Goal: Check status

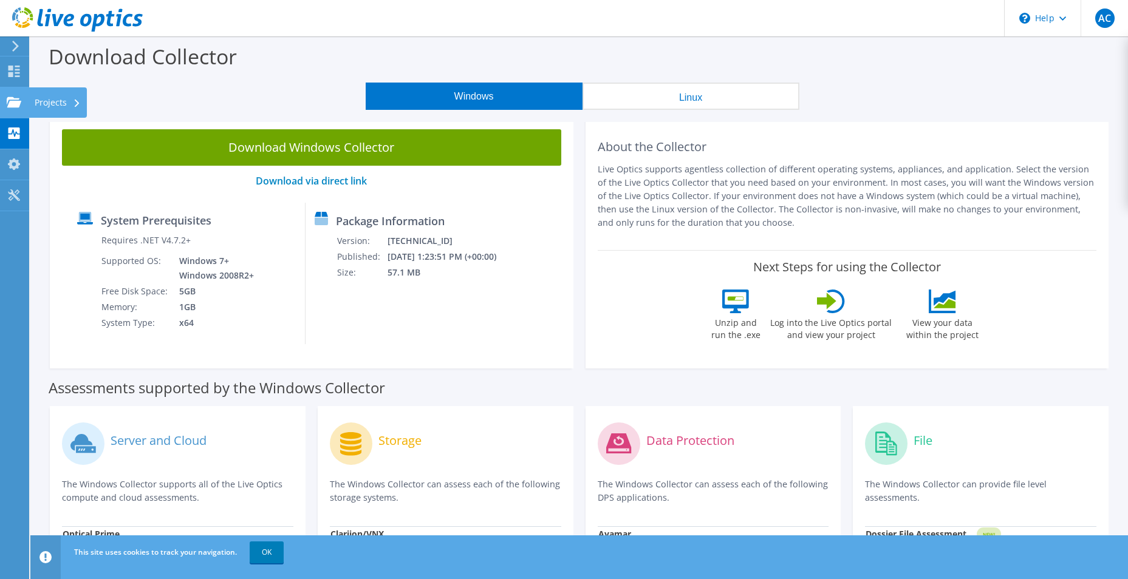
click at [10, 97] on use at bounding box center [14, 102] width 15 height 10
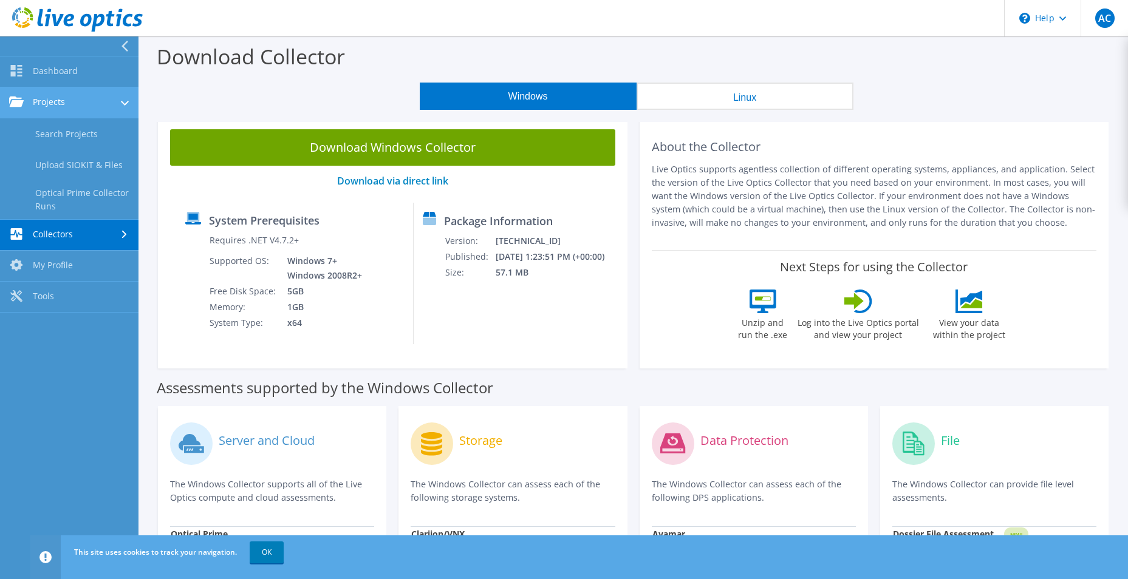
click at [53, 101] on link "Projects" at bounding box center [69, 102] width 138 height 31
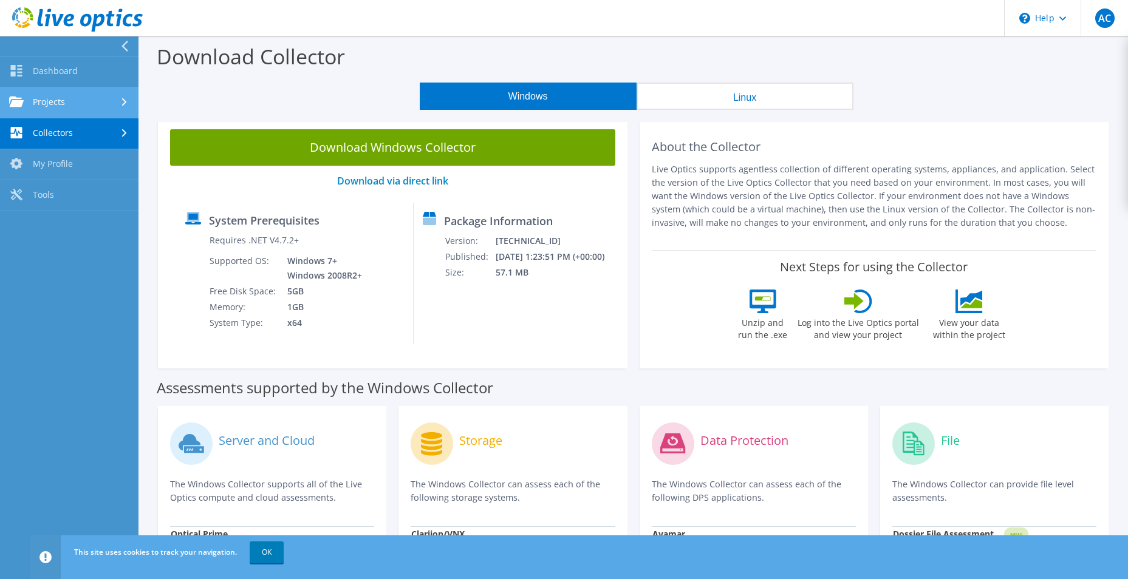
click at [52, 103] on link "Projects" at bounding box center [69, 102] width 138 height 31
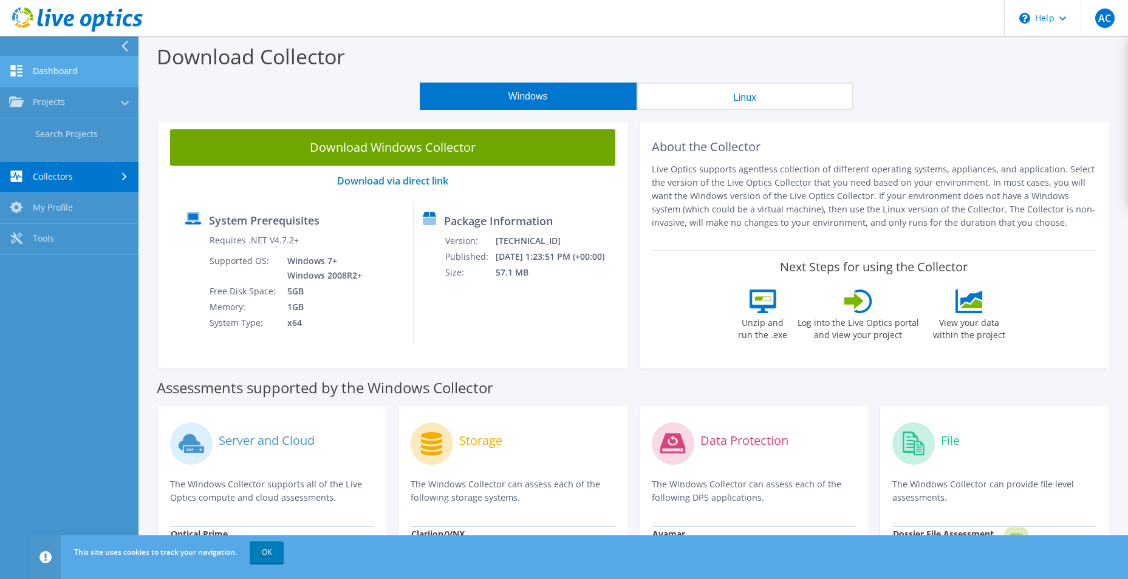
click at [46, 72] on link "Dashboard" at bounding box center [69, 71] width 138 height 31
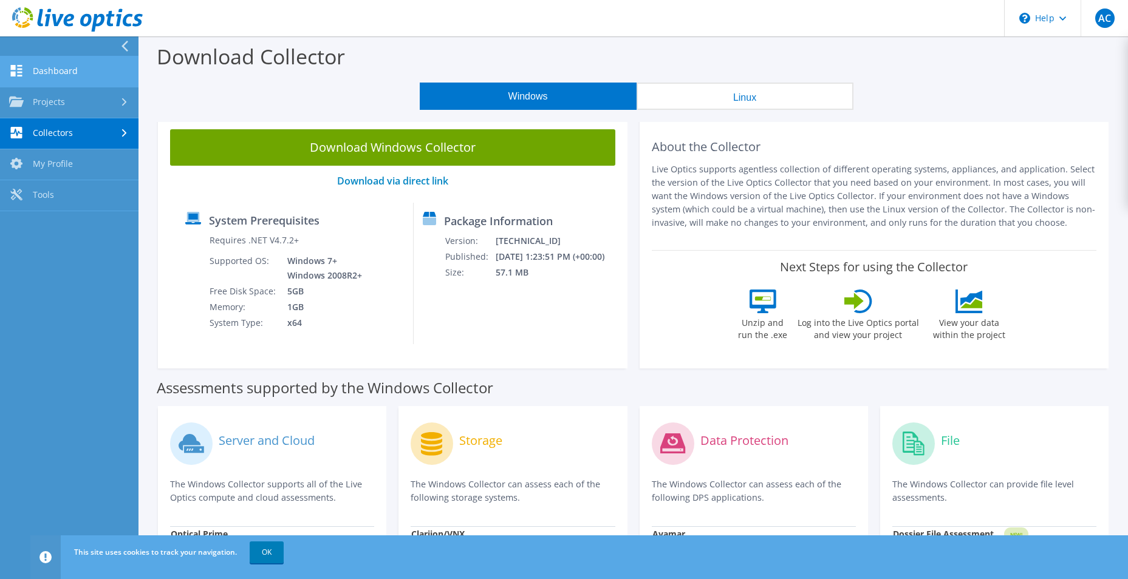
click at [73, 71] on link "Dashboard" at bounding box center [69, 71] width 138 height 31
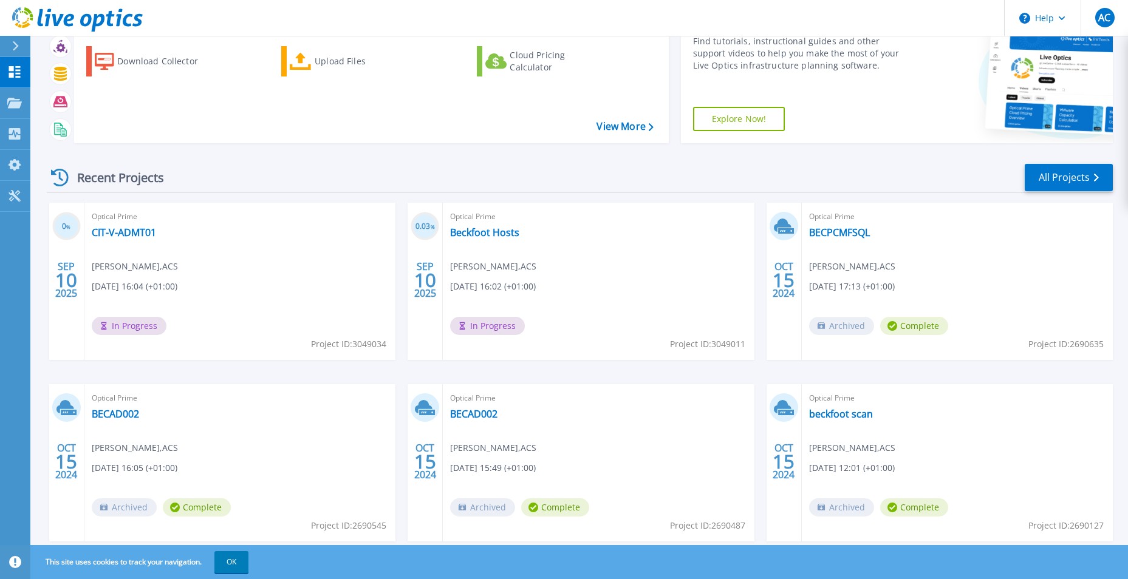
scroll to position [94, 0]
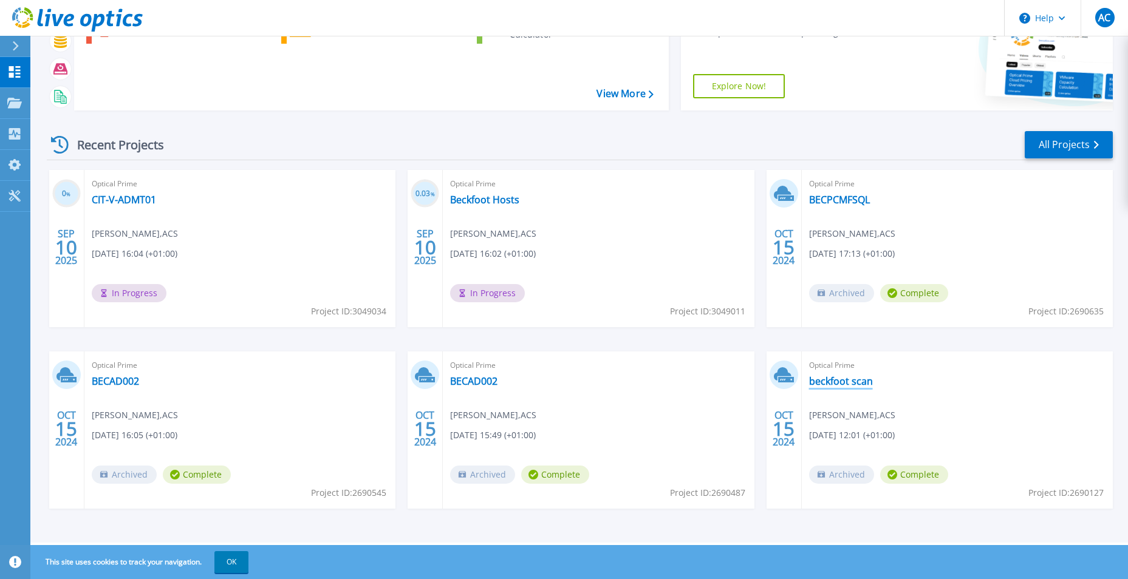
click at [850, 387] on link "beckfoot scan" at bounding box center [841, 381] width 64 height 12
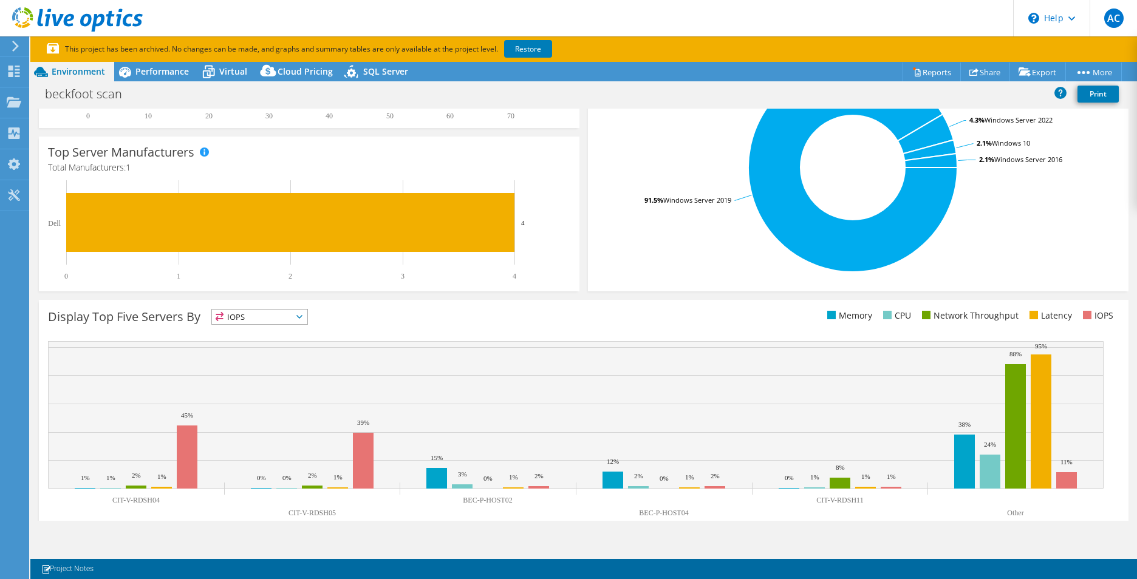
scroll to position [295, 0]
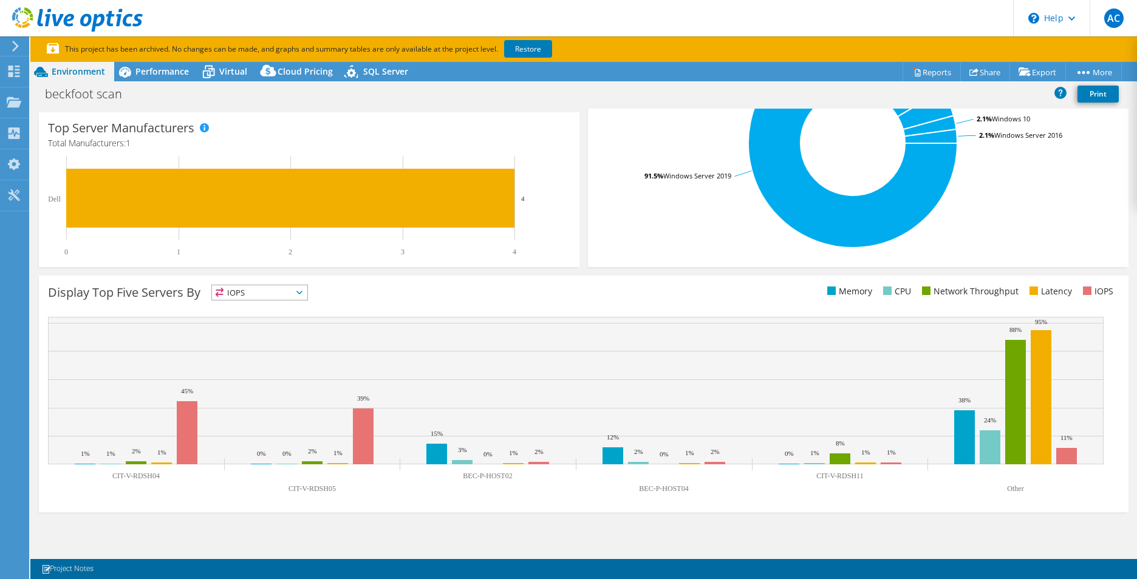
select select "USD"
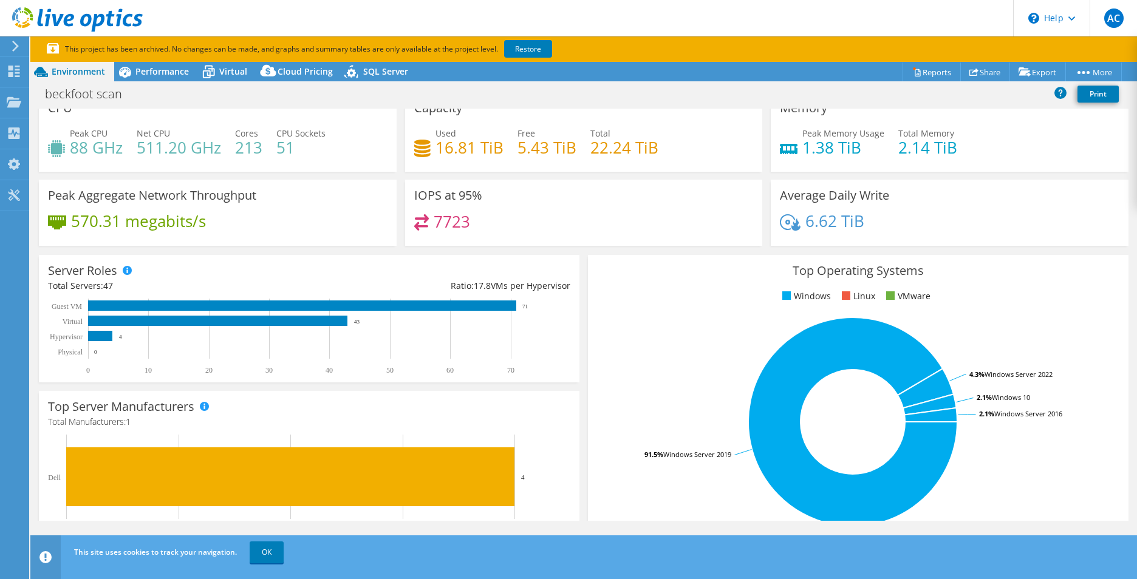
scroll to position [0, 0]
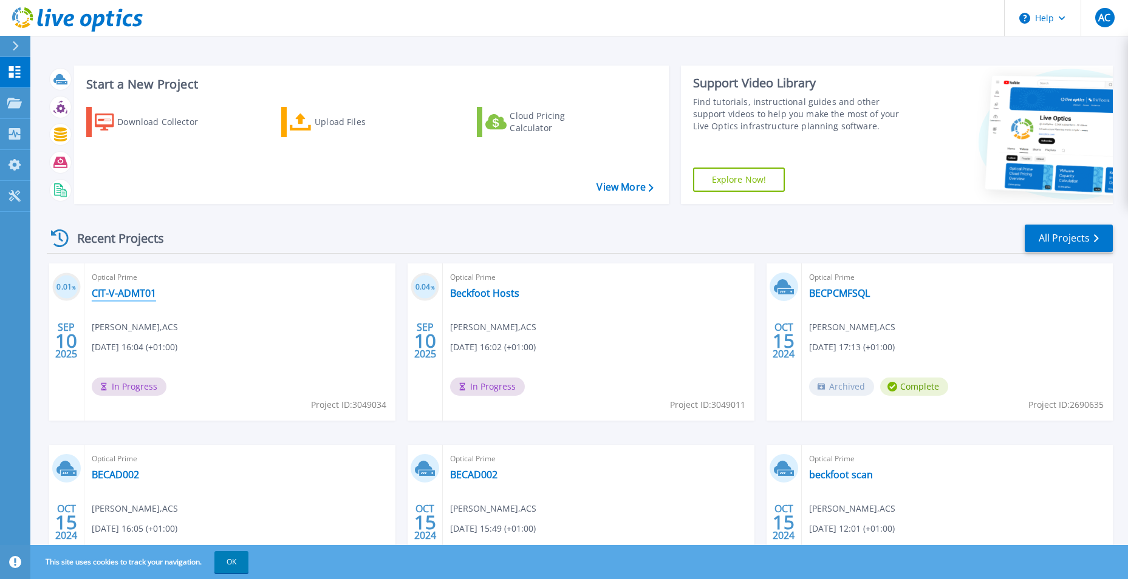
click at [125, 293] on link "CIT-V-ADMT01" at bounding box center [124, 293] width 64 height 12
click at [478, 295] on link "Beckfoot Hosts" at bounding box center [484, 293] width 69 height 12
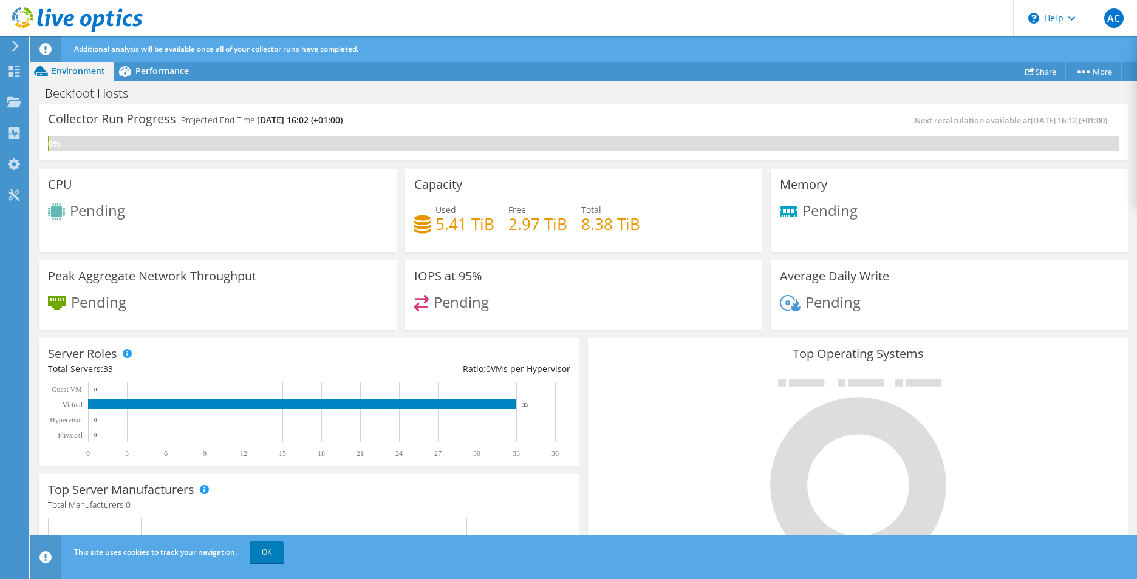
scroll to position [336, 0]
click at [151, 66] on span "Performance" at bounding box center [161, 71] width 53 height 12
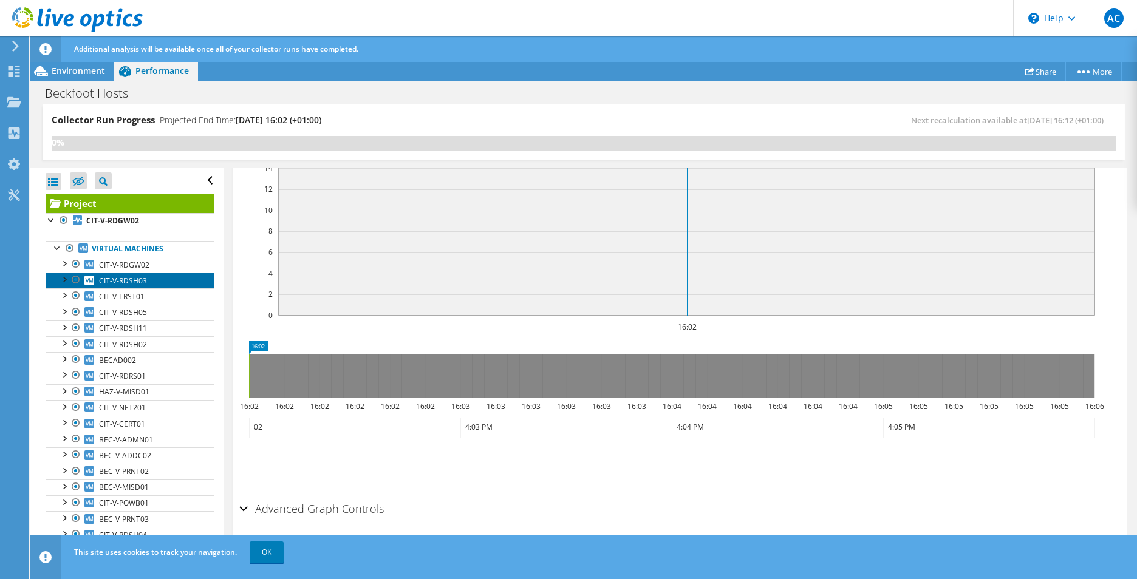
click at [161, 280] on link "CIT-V-RDSH03" at bounding box center [130, 281] width 169 height 16
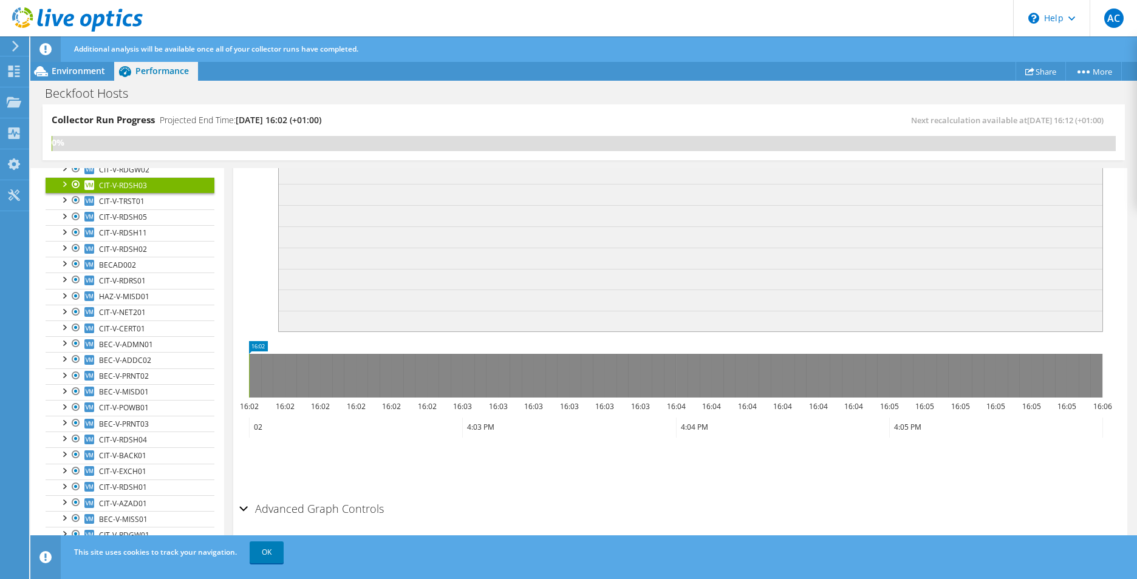
scroll to position [0, 0]
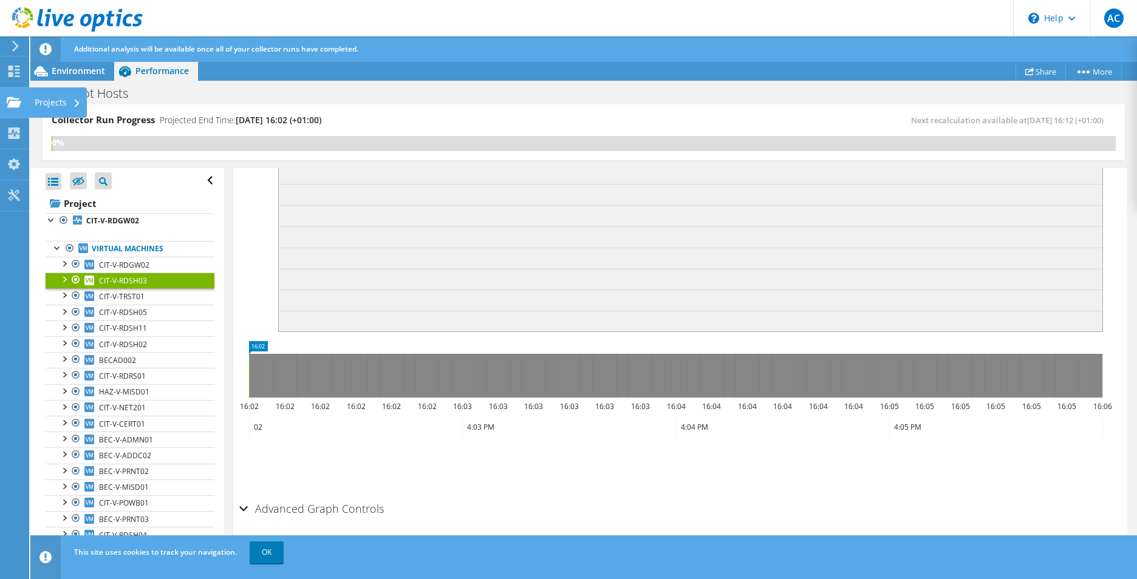
click at [18, 99] on use at bounding box center [14, 102] width 15 height 10
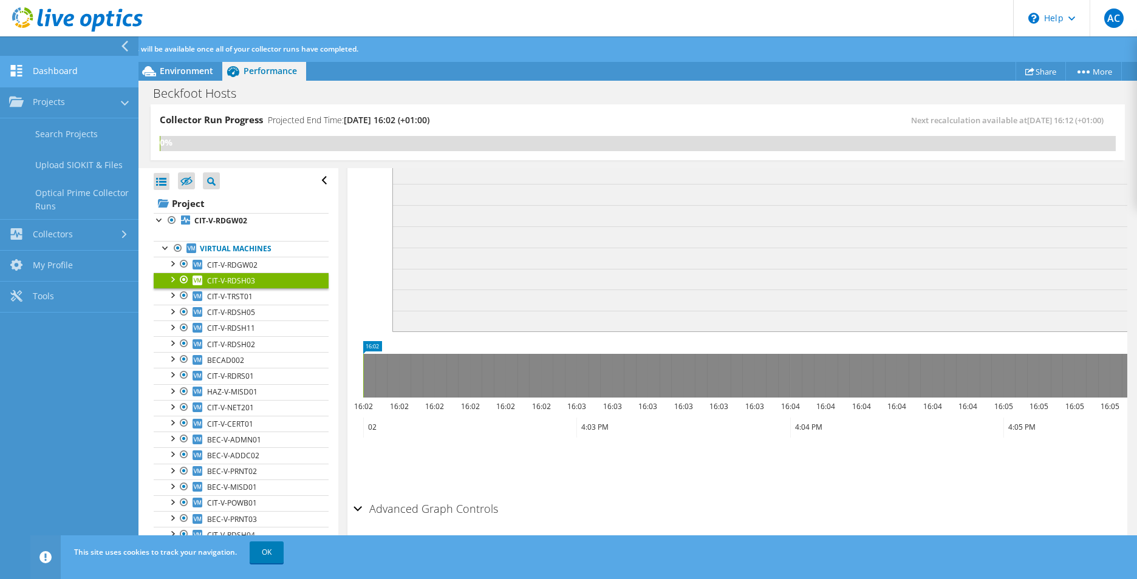
click at [78, 73] on link "Dashboard" at bounding box center [69, 71] width 138 height 31
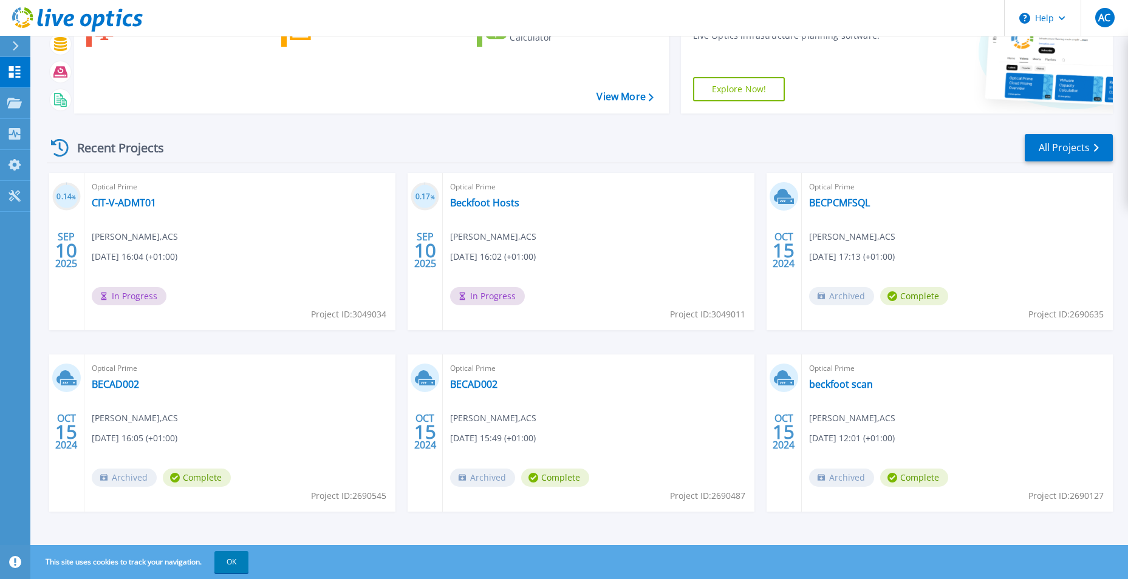
scroll to position [94, 0]
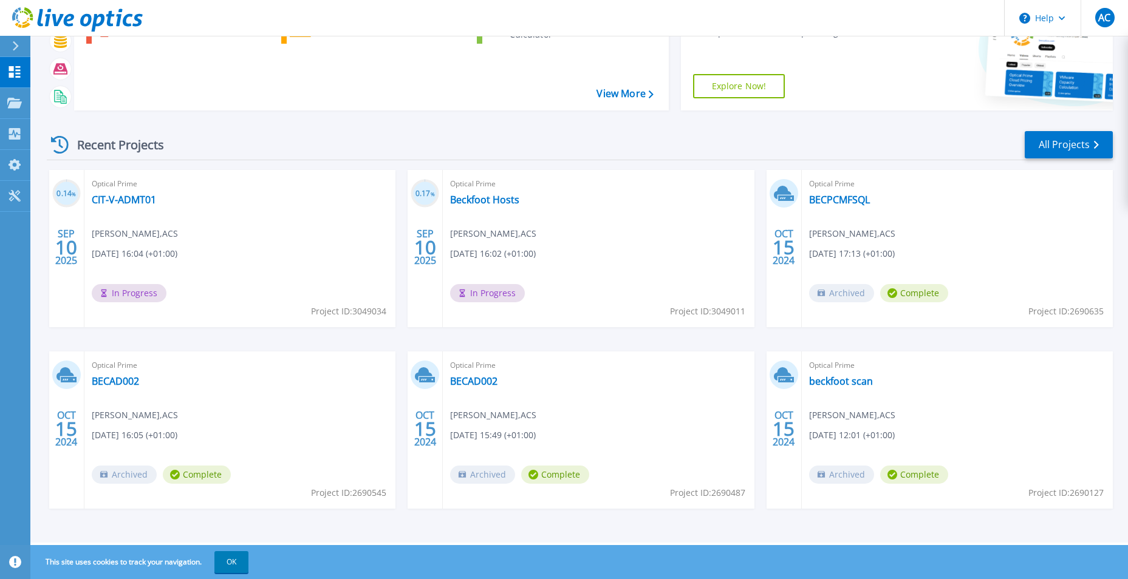
click at [374, 18] on header "Help AC End User [PERSON_NAME] [PERSON_NAME][EMAIL_ADDRESS][DOMAIN_NAME] ACS My…" at bounding box center [564, 18] width 1128 height 36
